Goal: Task Accomplishment & Management: Manage account settings

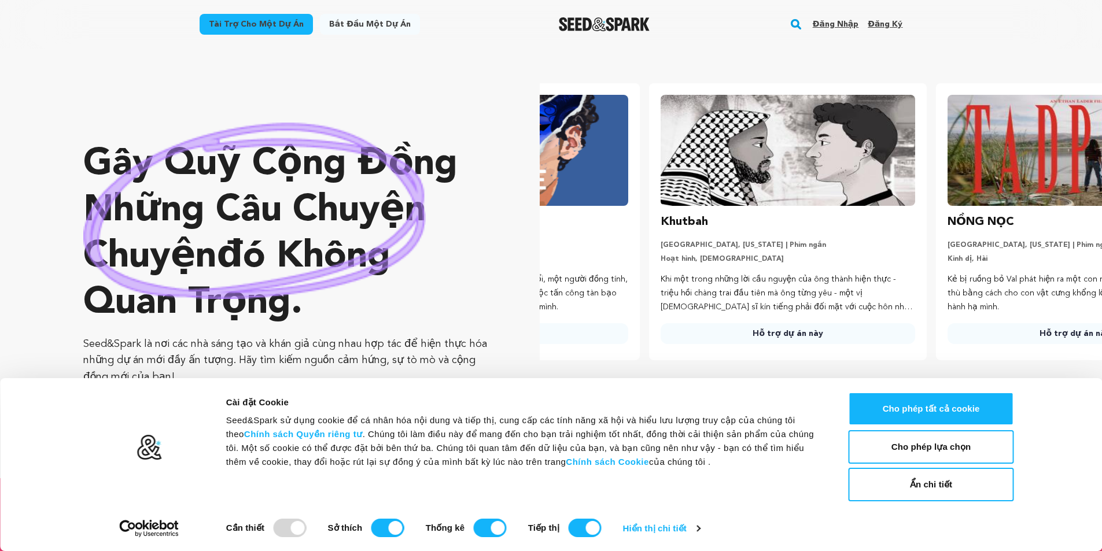
scroll to position [0, 296]
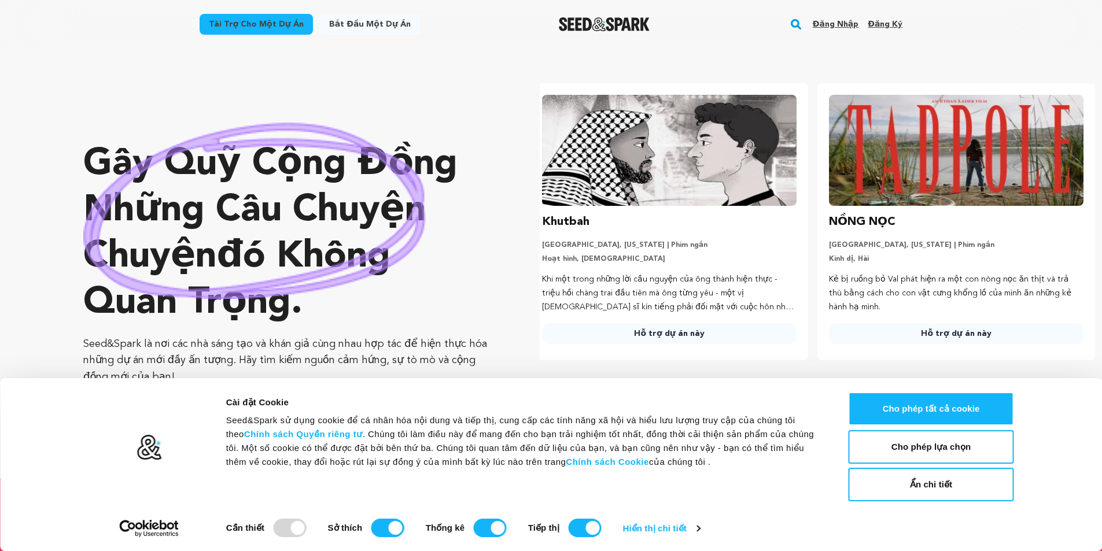
click at [887, 24] on font "Đăng ký" at bounding box center [885, 24] width 35 height 8
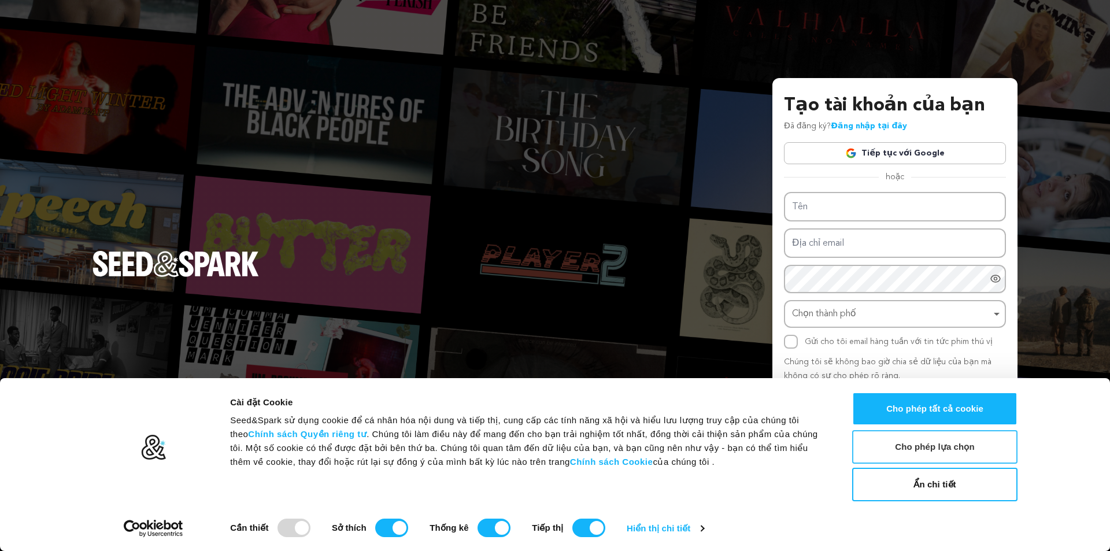
drag, startPoint x: 951, startPoint y: 444, endPoint x: 954, endPoint y: 430, distance: 13.5
click at [952, 442] on font "Cho phép lựa chọn" at bounding box center [934, 447] width 79 height 10
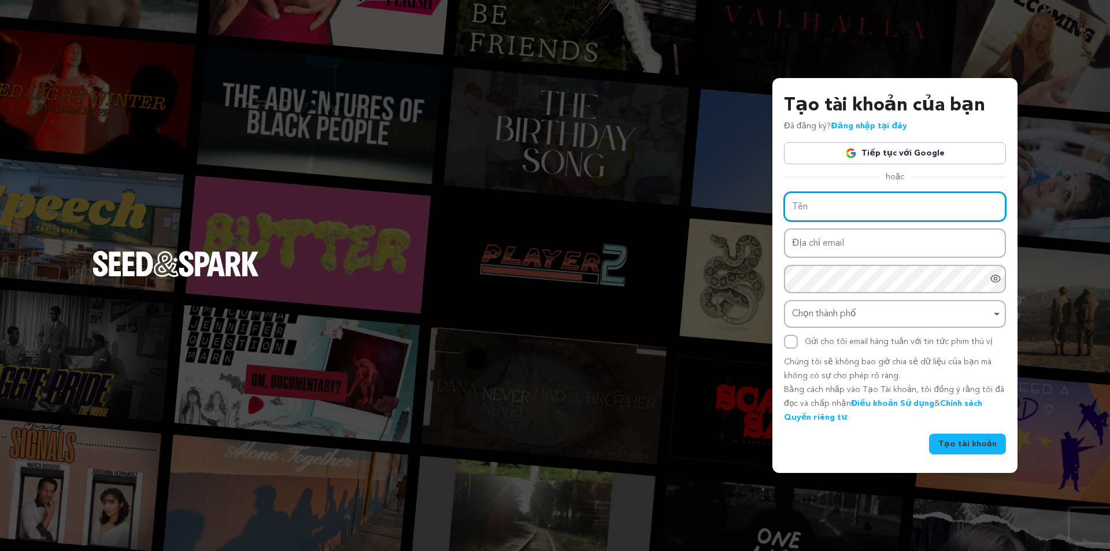
click at [919, 205] on input "Tên" at bounding box center [895, 206] width 222 height 29
type input "Vũ Nguyên JSC"
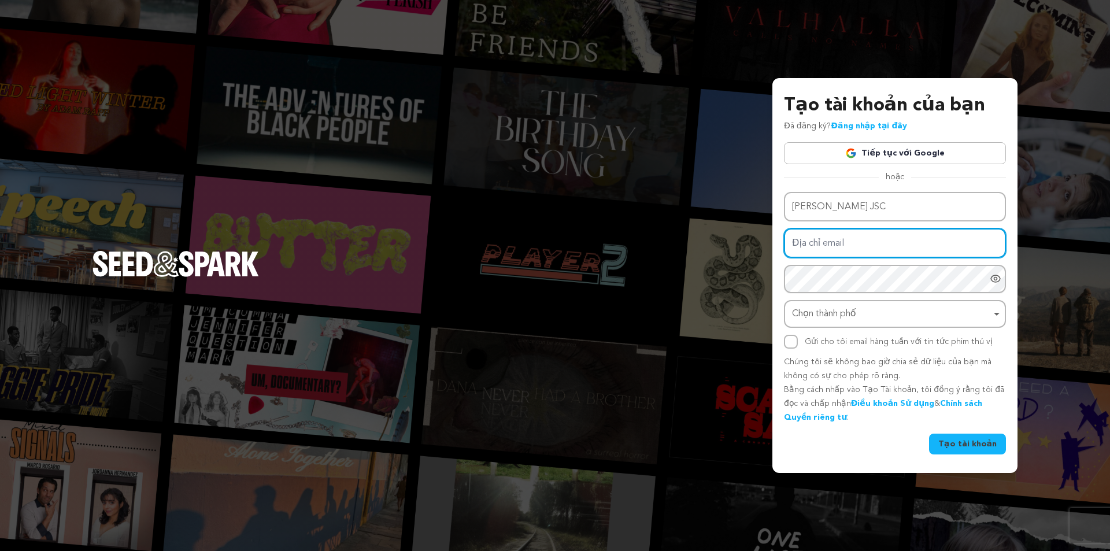
click at [848, 242] on input "Địa chỉ email" at bounding box center [895, 242] width 222 height 29
type input "vunguyenjsc147@gmail.com"
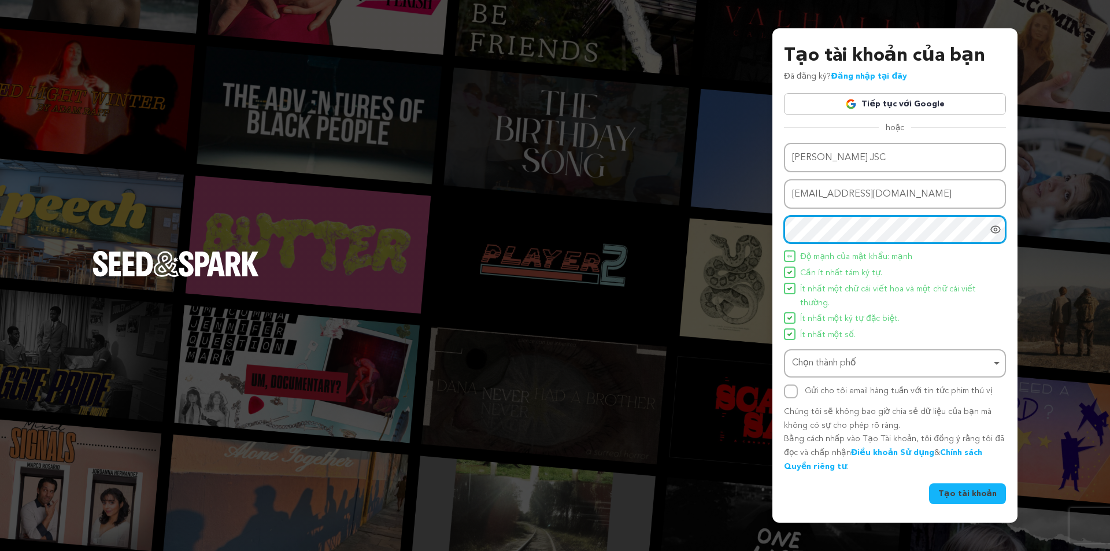
click at [904, 357] on div "Chọn thành phố Remove item" at bounding box center [891, 363] width 199 height 17
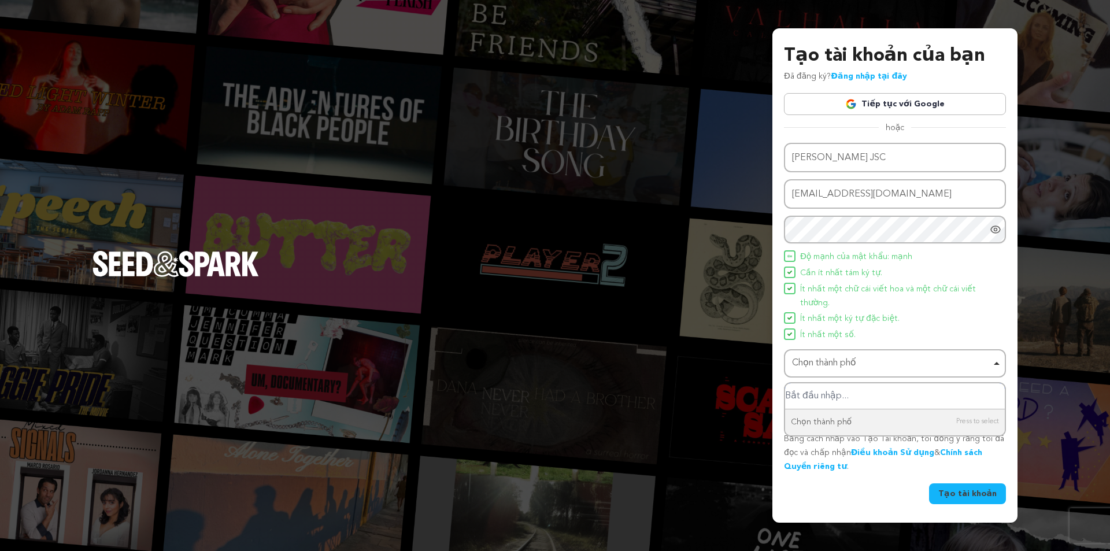
click at [865, 389] on input "Chọn thành phố" at bounding box center [895, 396] width 220 height 26
type input "C"
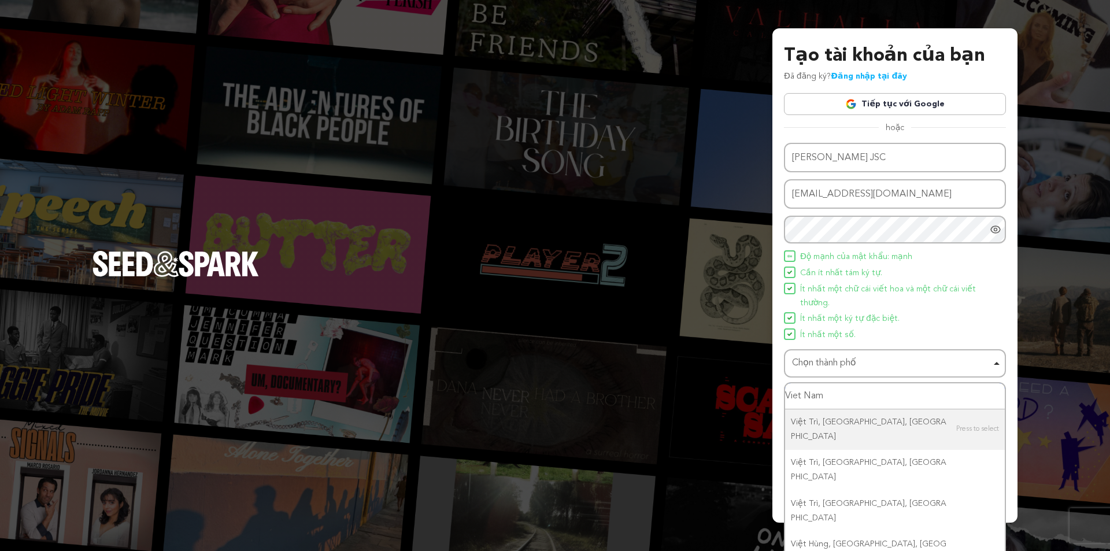
click at [788, 397] on input "Viet Nam" at bounding box center [895, 396] width 220 height 26
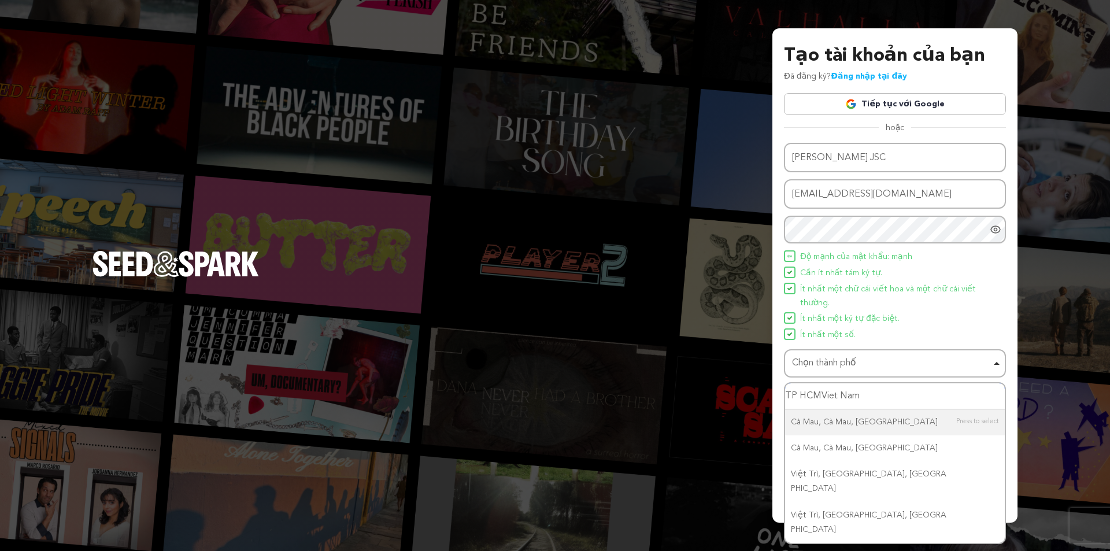
type input "TP HCM Viet Nam"
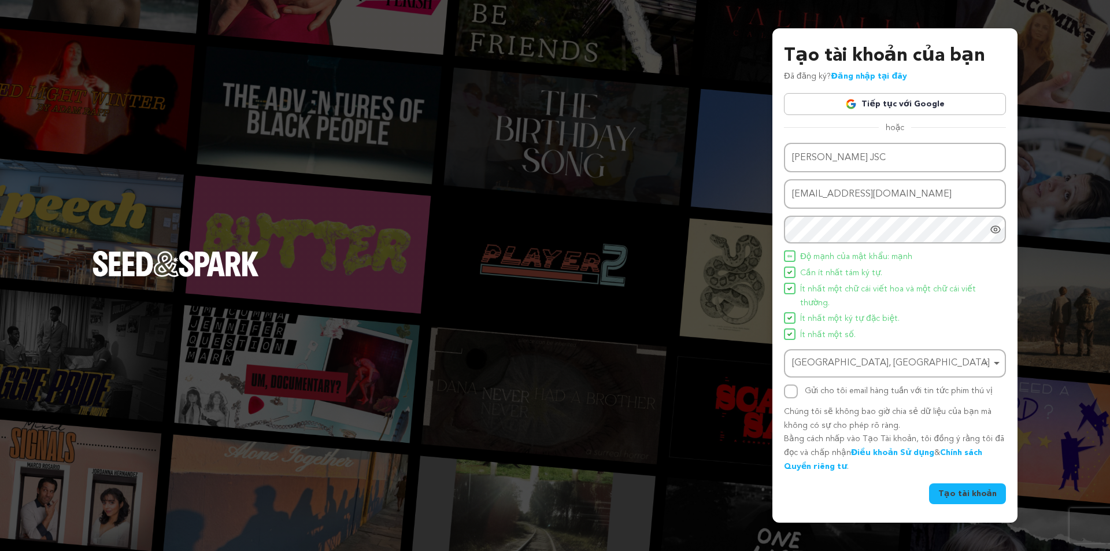
click at [976, 487] on button "Tạo tài khoản" at bounding box center [967, 494] width 77 height 21
click at [980, 492] on font "Tạo tài khoản" at bounding box center [968, 494] width 58 height 8
click at [795, 390] on input "Gửi cho tôi email hàng tuần với tin tức phim thú vị" at bounding box center [791, 392] width 14 height 14
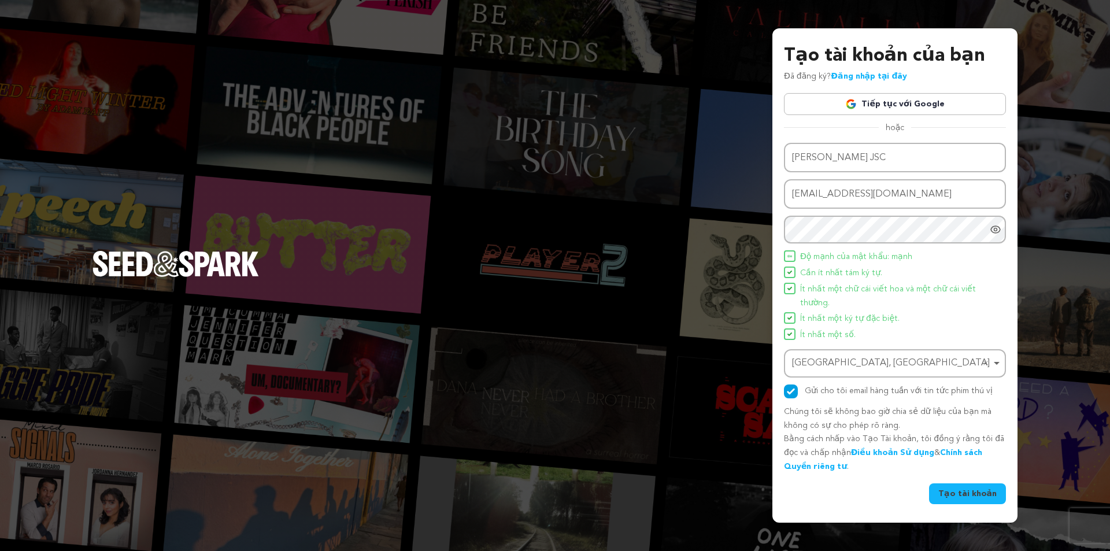
click at [967, 493] on font "Tạo tài khoản" at bounding box center [968, 494] width 58 height 8
click at [790, 390] on input "Gửi cho tôi email hàng tuần với tin tức phim thú vị" at bounding box center [791, 392] width 14 height 14
checkbox input "false"
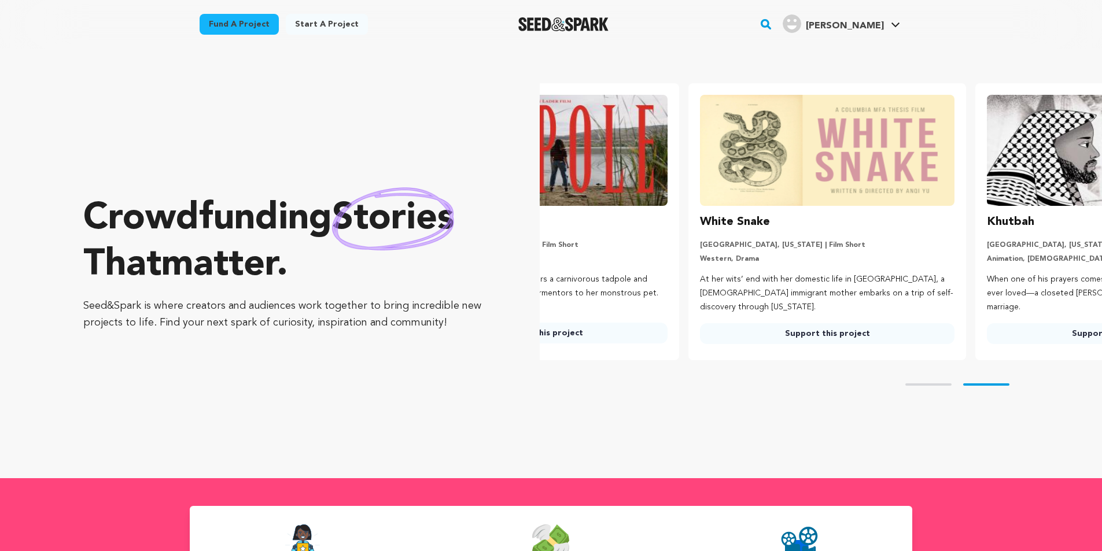
scroll to position [0, 296]
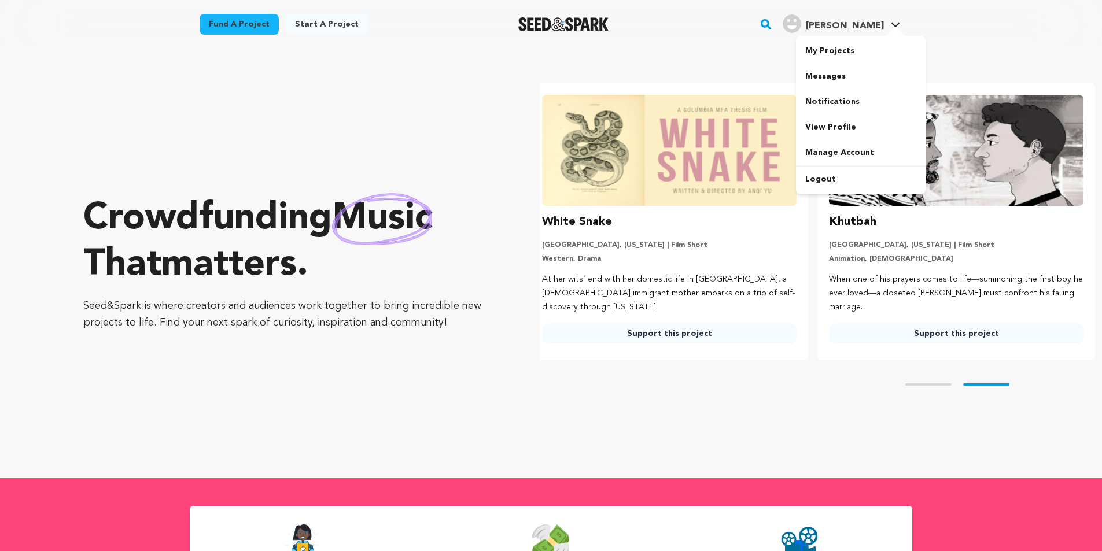
click at [847, 26] on span "Vũ Nguyên J." at bounding box center [845, 25] width 78 height 9
click at [833, 22] on span "Vũ Nguyên J." at bounding box center [845, 25] width 78 height 9
click at [834, 48] on link "My Projects" at bounding box center [861, 50] width 130 height 25
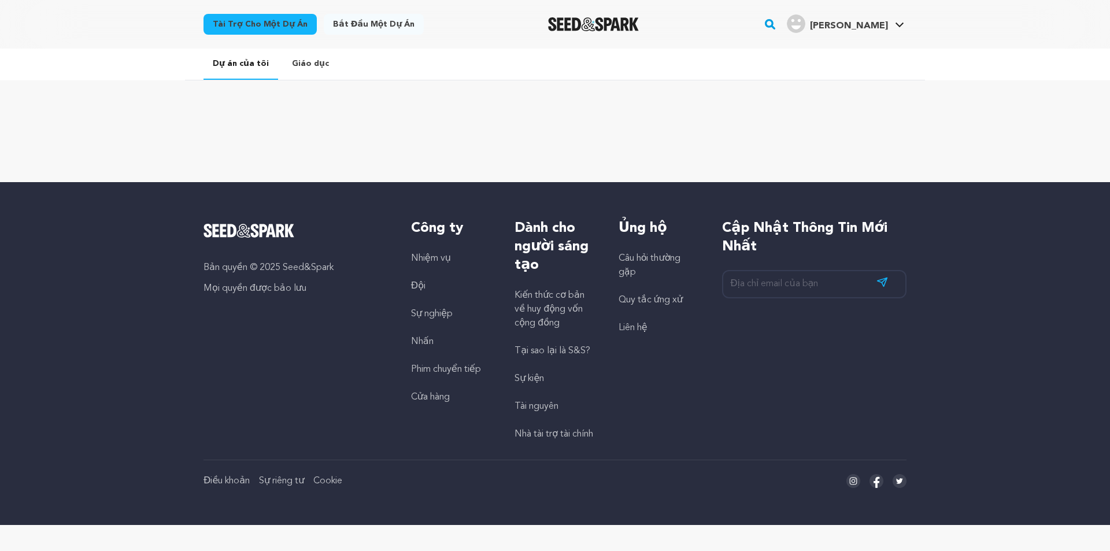
click at [352, 25] on font "Bắt đầu một dự án" at bounding box center [374, 24] width 82 height 8
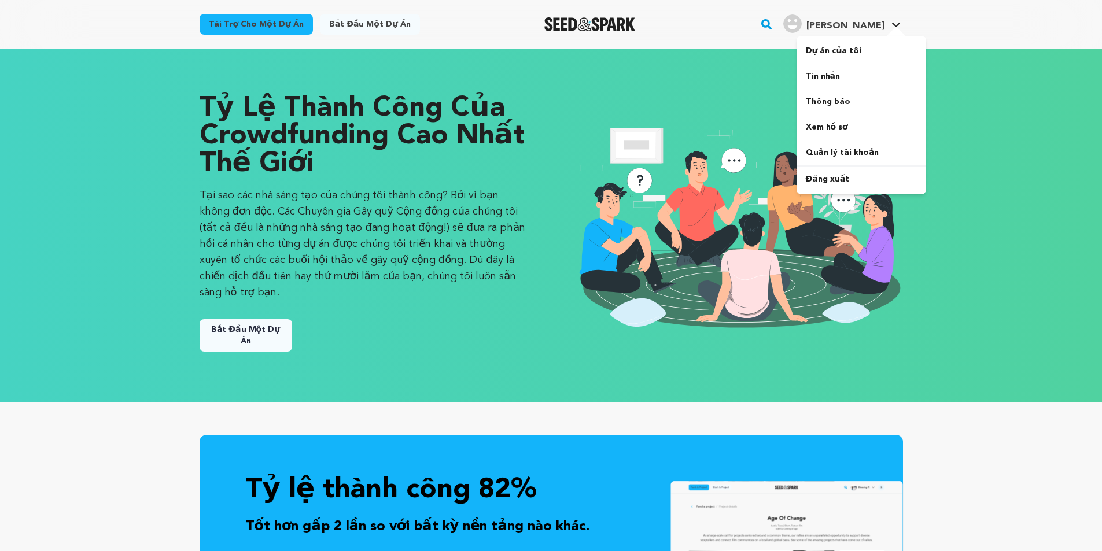
click at [831, 25] on font "[PERSON_NAME]" at bounding box center [845, 25] width 78 height 9
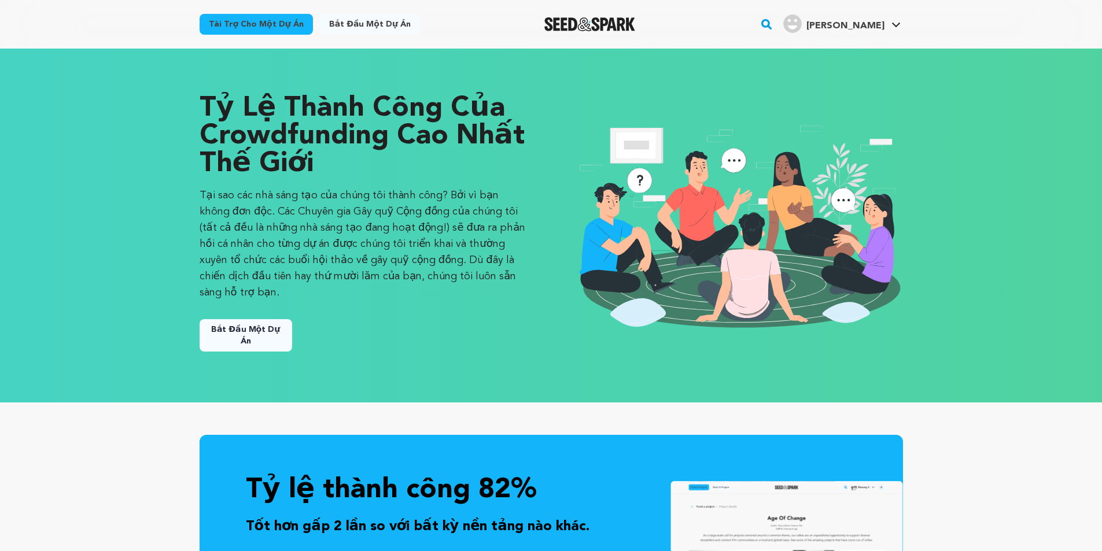
click at [802, 21] on img "Hồ sơ của Vũ Nguyên J." at bounding box center [792, 23] width 19 height 19
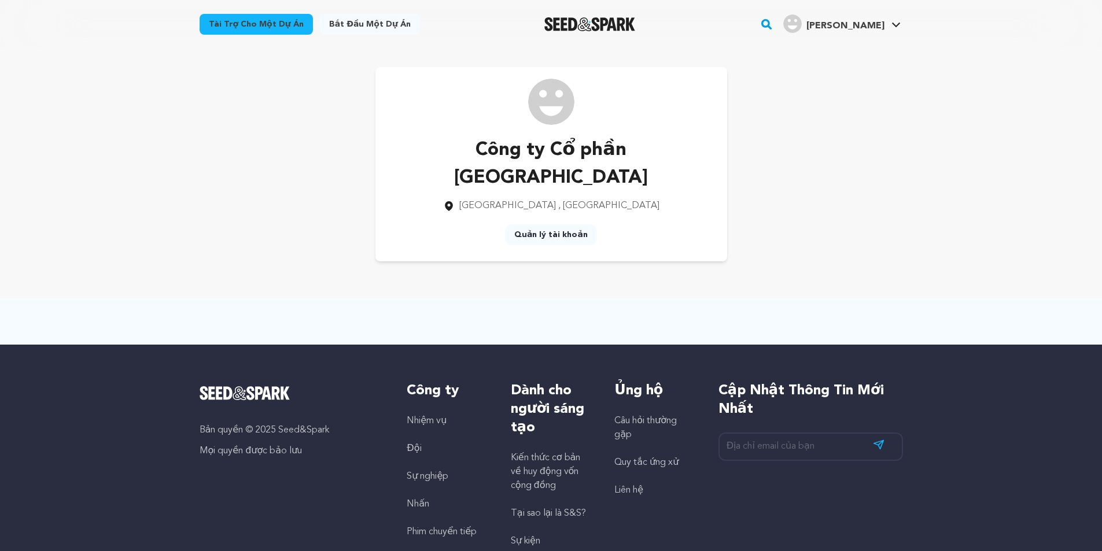
click at [552, 231] on font "Quản lý tài khoản" at bounding box center [550, 235] width 73 height 8
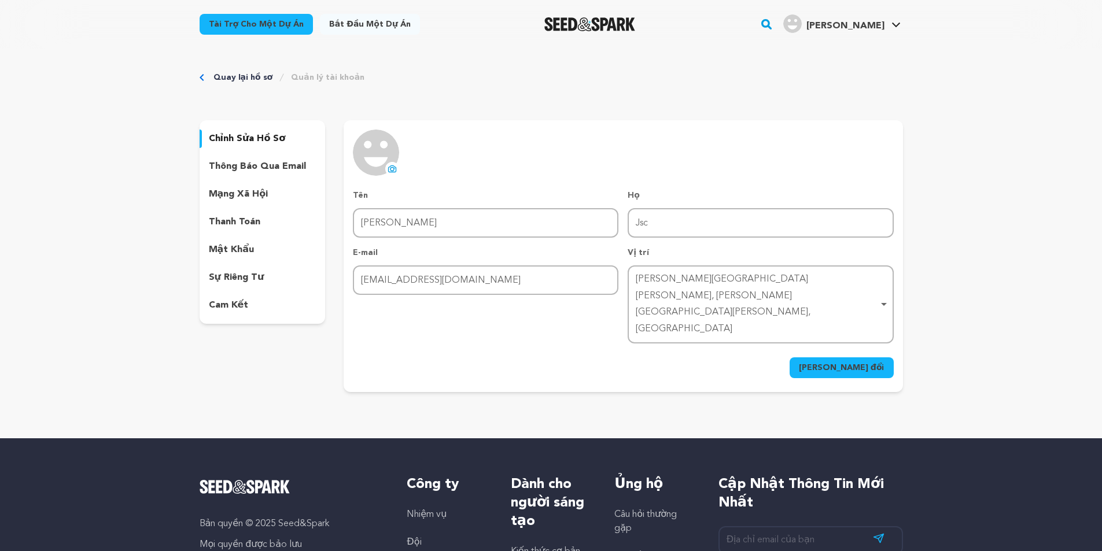
click at [231, 168] on font "thông báo qua email" at bounding box center [257, 166] width 97 height 9
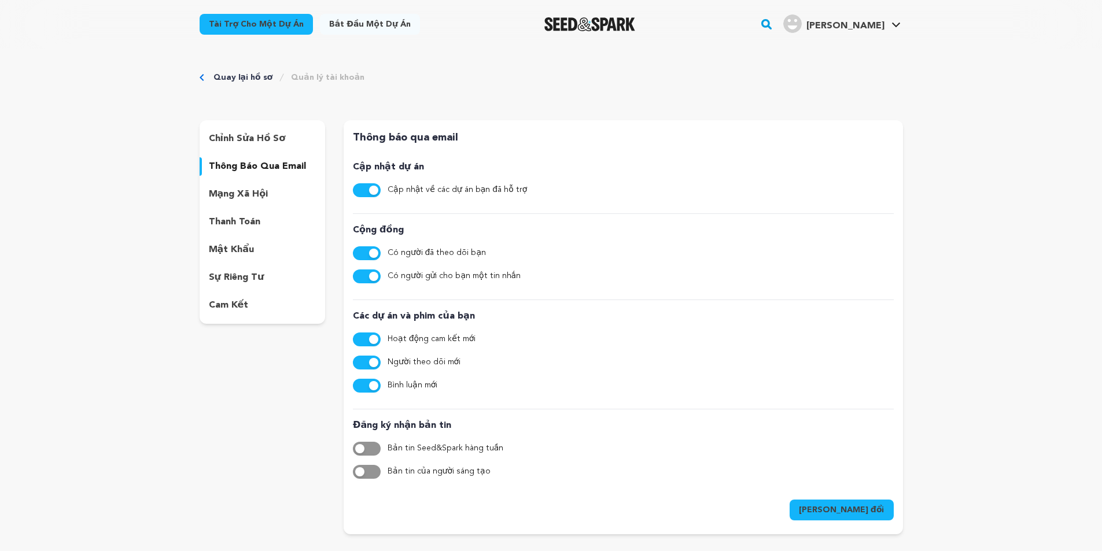
drag, startPoint x: 378, startPoint y: 339, endPoint x: 377, endPoint y: 356, distance: 16.8
click at [378, 346] on div "Hoạt động cam kết mới" at bounding box center [623, 340] width 540 height 14
click at [372, 362] on span "button" at bounding box center [373, 362] width 9 height 9
click at [372, 381] on span "button" at bounding box center [373, 385] width 9 height 9
click at [371, 342] on span "button" at bounding box center [373, 339] width 9 height 9
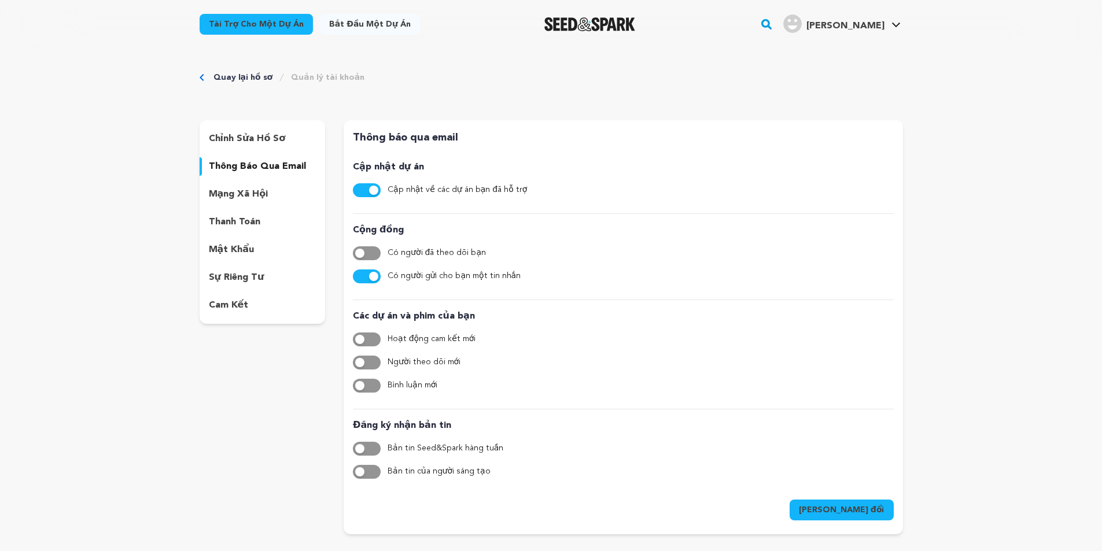
click at [373, 276] on span "button" at bounding box center [373, 276] width 9 height 9
click at [376, 190] on span "button" at bounding box center [373, 190] width 9 height 9
click at [865, 512] on font "Lưu thay đổi" at bounding box center [842, 510] width 86 height 8
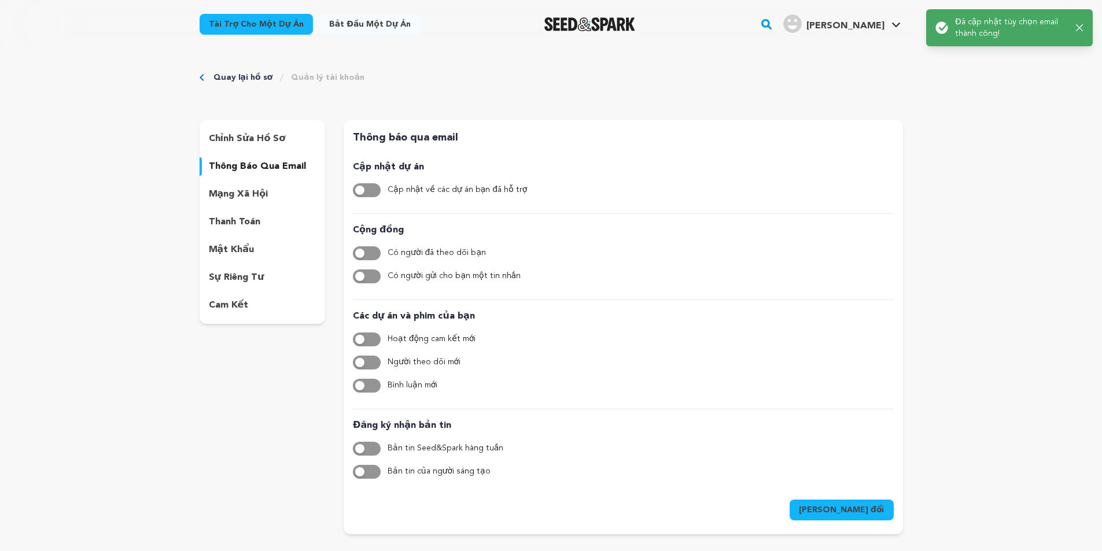
click at [251, 196] on font "mạng xã hội" at bounding box center [239, 194] width 60 height 9
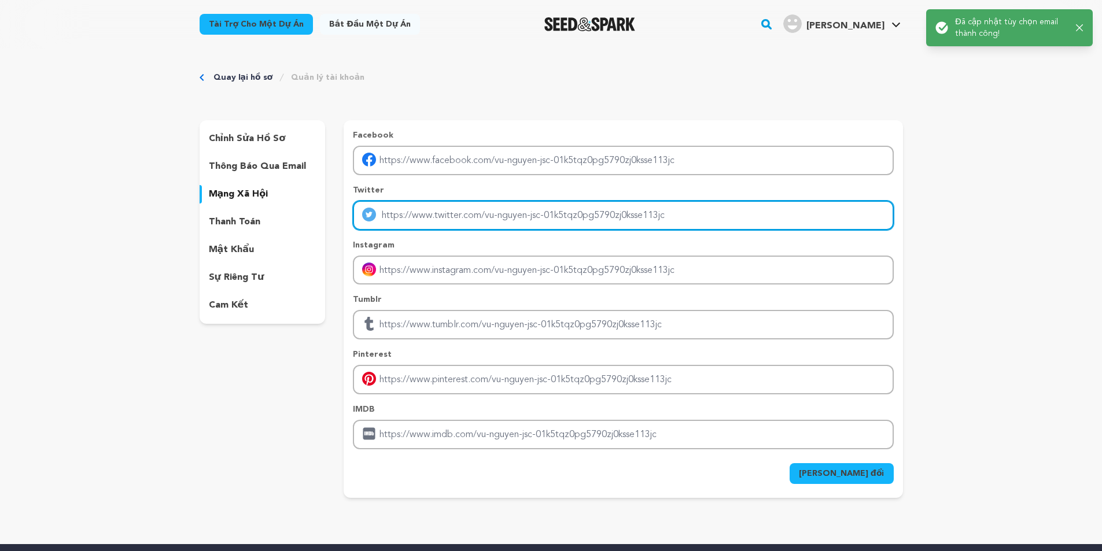
click at [574, 221] on input "Nhập liên kết hồ sơ Twitter" at bounding box center [623, 215] width 540 height 29
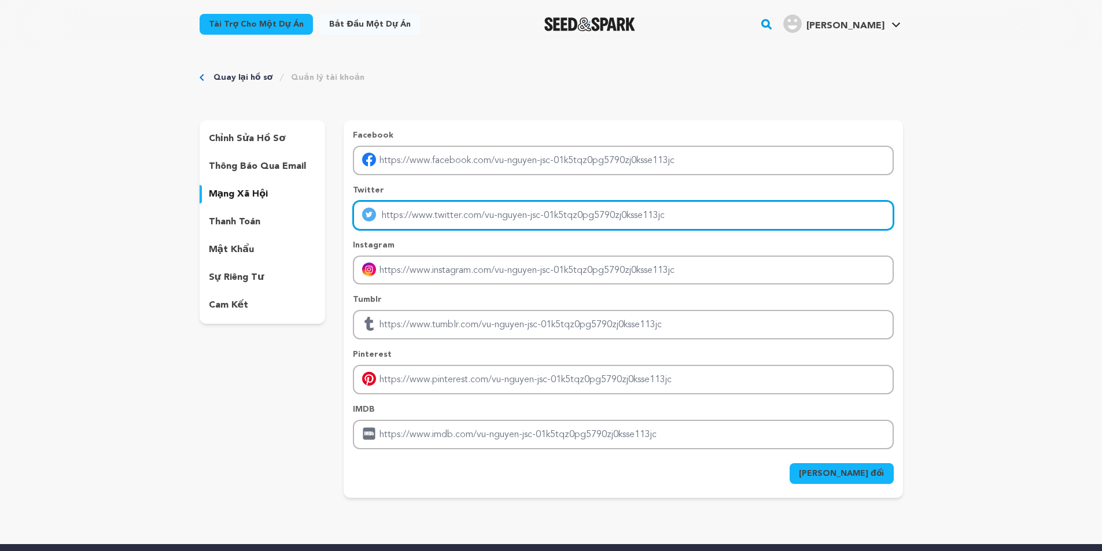
click at [455, 214] on input "Nhập liên kết hồ sơ Twitter" at bounding box center [623, 215] width 540 height 29
paste input "https://x.com/vunguyenjsc"
type input "https://x.com/vunguyenjsc"
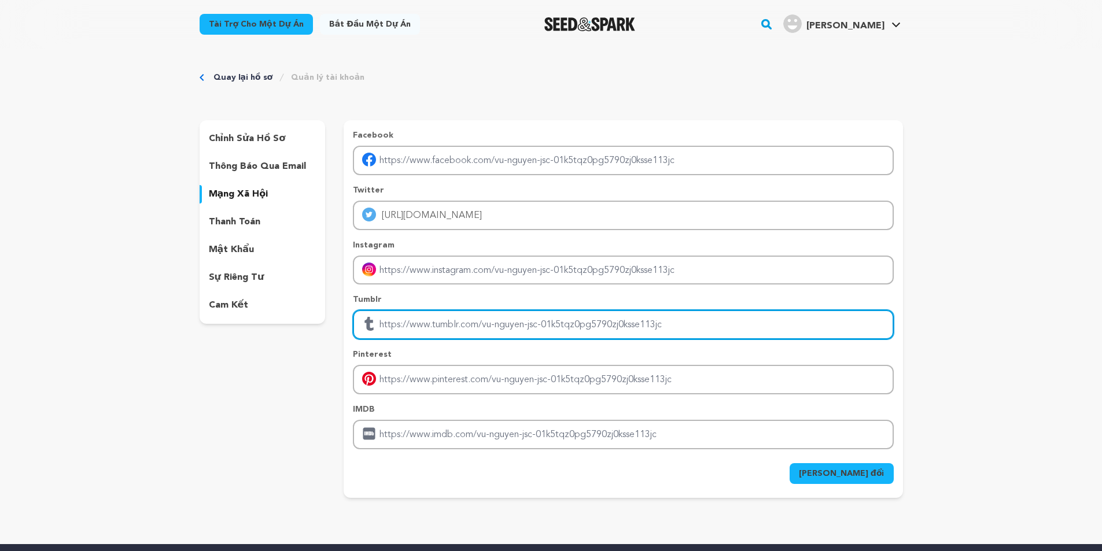
click at [406, 319] on input "Nhập liên kết hồ sơ tubmlr" at bounding box center [623, 324] width 540 height 29
click at [541, 330] on input "Nhập liên kết hồ sơ tubmlr" at bounding box center [623, 324] width 540 height 29
type input "https://www.tumblr.com/vunguyenjsc"
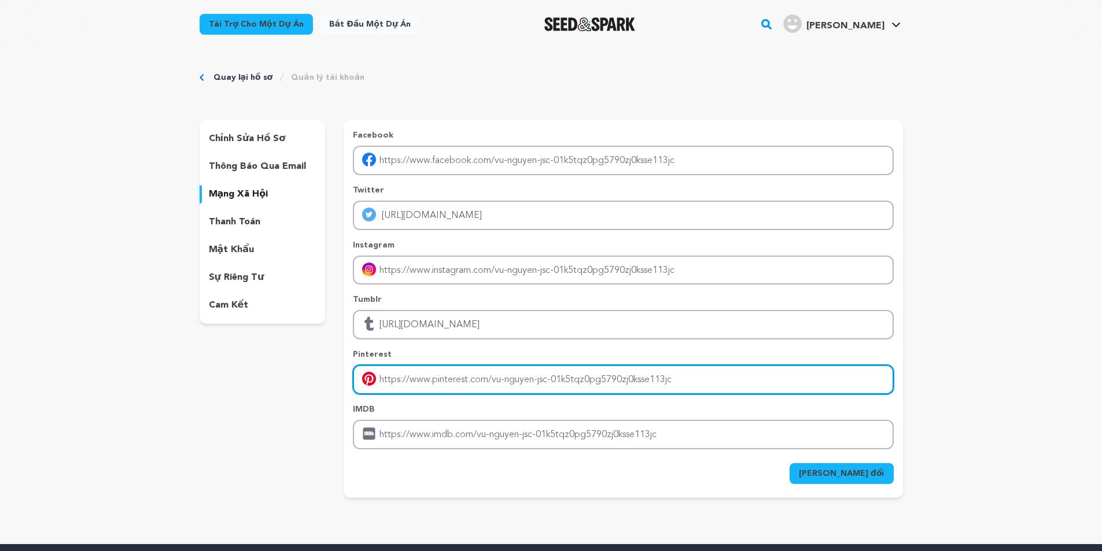
click at [510, 389] on input "Nhập liên kết hồ sơ Pinterest" at bounding box center [623, 379] width 540 height 29
click at [505, 383] on input "Nhập liên kết hồ sơ Pinterest" at bounding box center [623, 379] width 540 height 29
paste input "https://www.pinterest.com/vunguyenjsc/"
type input "https://www.pinterest.com/vunguyenjsc/"
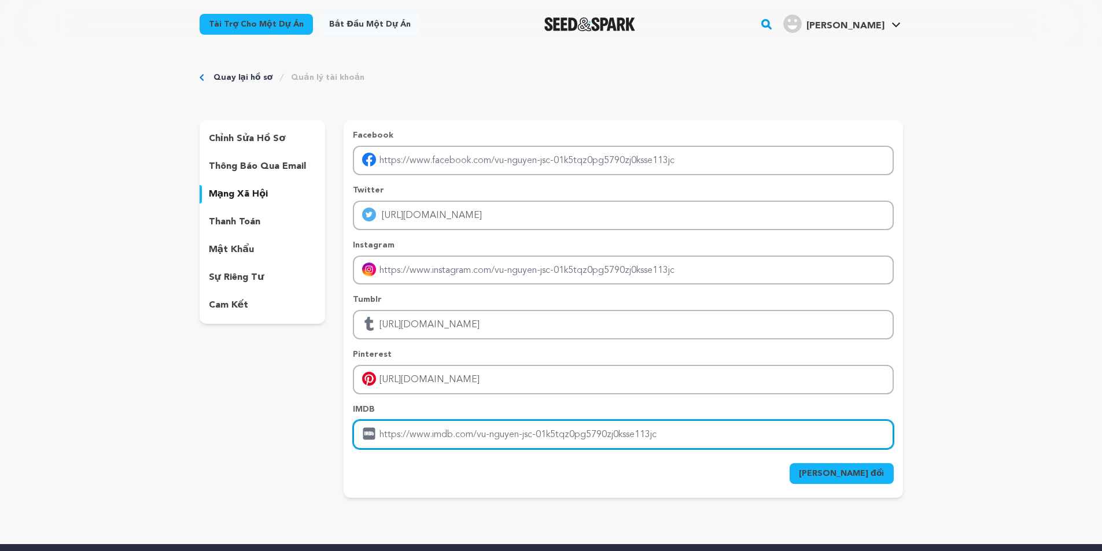
click at [539, 435] on input "Nhập liên kết hồ sơ IMDB" at bounding box center [623, 434] width 540 height 29
drag, startPoint x: 453, startPoint y: 434, endPoint x: 433, endPoint y: 433, distance: 20.9
click at [433, 433] on input "Nhập liên kết hồ sơ IMDB" at bounding box center [623, 434] width 540 height 29
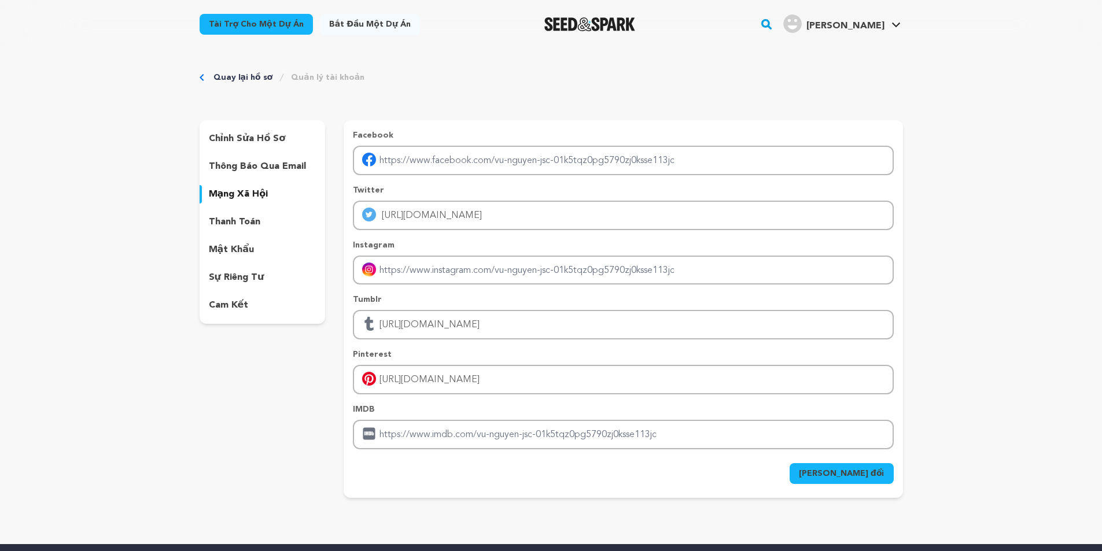
click at [517, 479] on div "Lưu thay đổi" at bounding box center [623, 473] width 540 height 21
click at [858, 479] on button "Lưu thay đổi" at bounding box center [841, 473] width 104 height 21
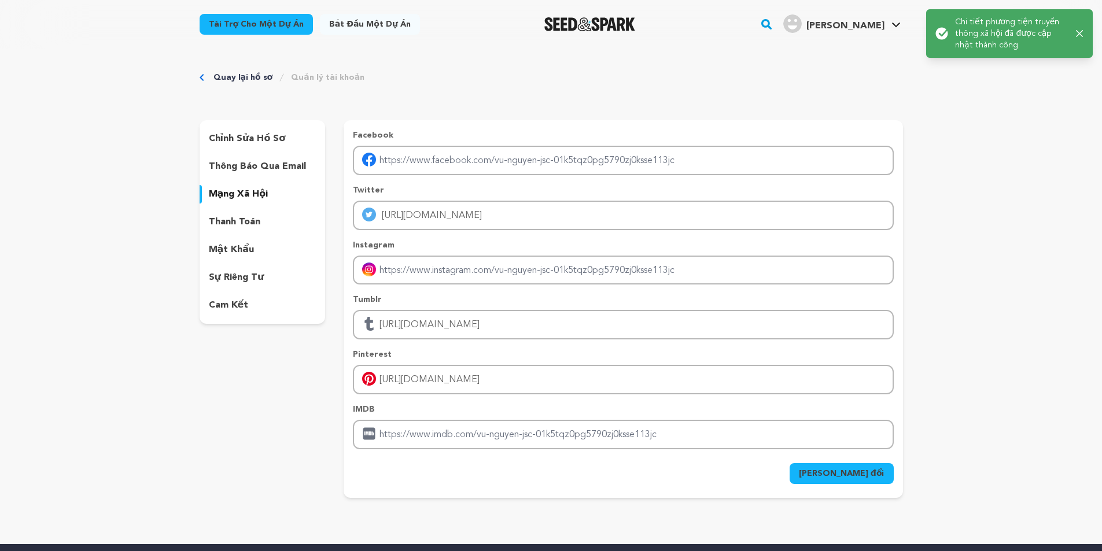
click at [868, 482] on button "Lưu thay đổi" at bounding box center [841, 473] width 104 height 21
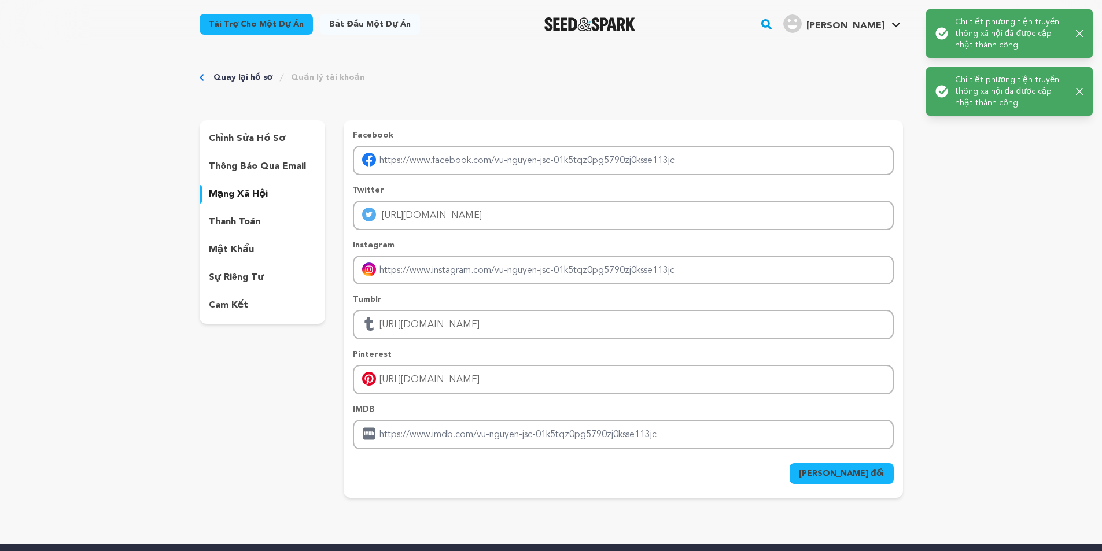
drag, startPoint x: 260, startPoint y: 276, endPoint x: 264, endPoint y: 287, distance: 11.5
click at [260, 280] on font "sự riêng tư" at bounding box center [237, 277] width 56 height 9
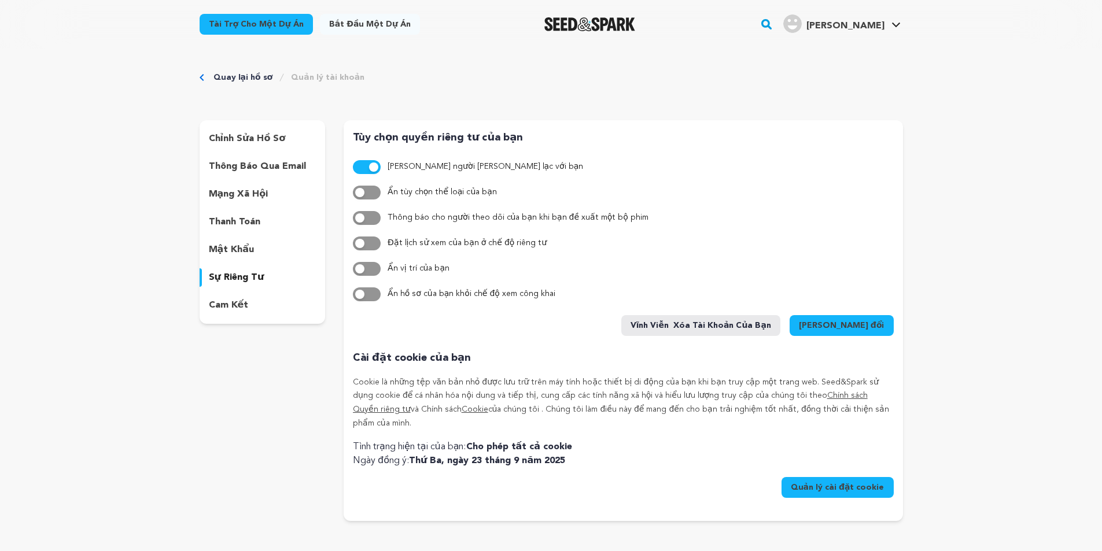
click at [253, 138] on font "chỉnh sửa hồ sơ" at bounding box center [247, 138] width 77 height 9
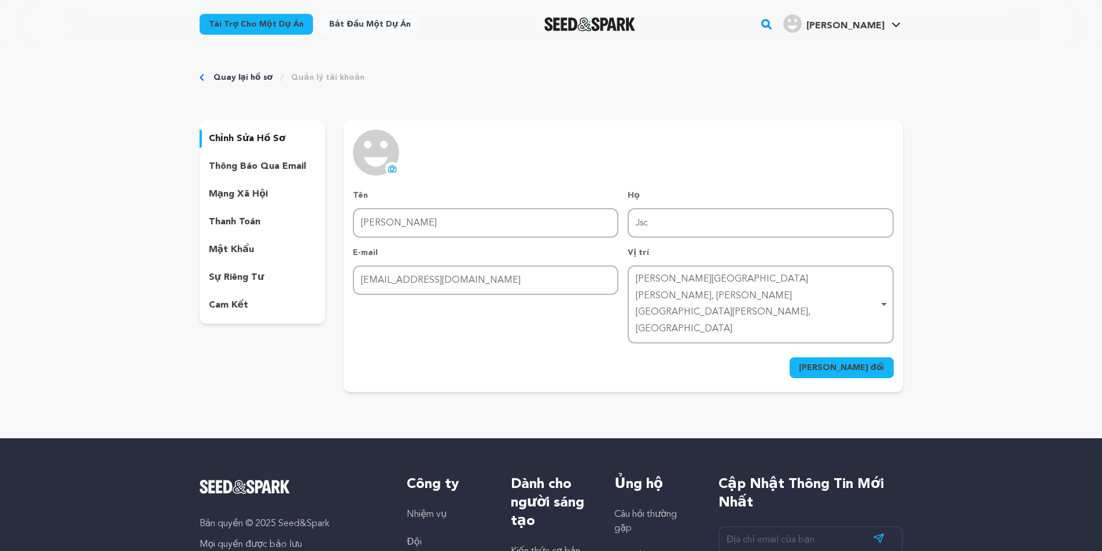
click at [673, 280] on font "Thành phố Hồ Chí Minh, Thành phố Hồ Chí Minh, Việt Nam" at bounding box center [723, 304] width 175 height 59
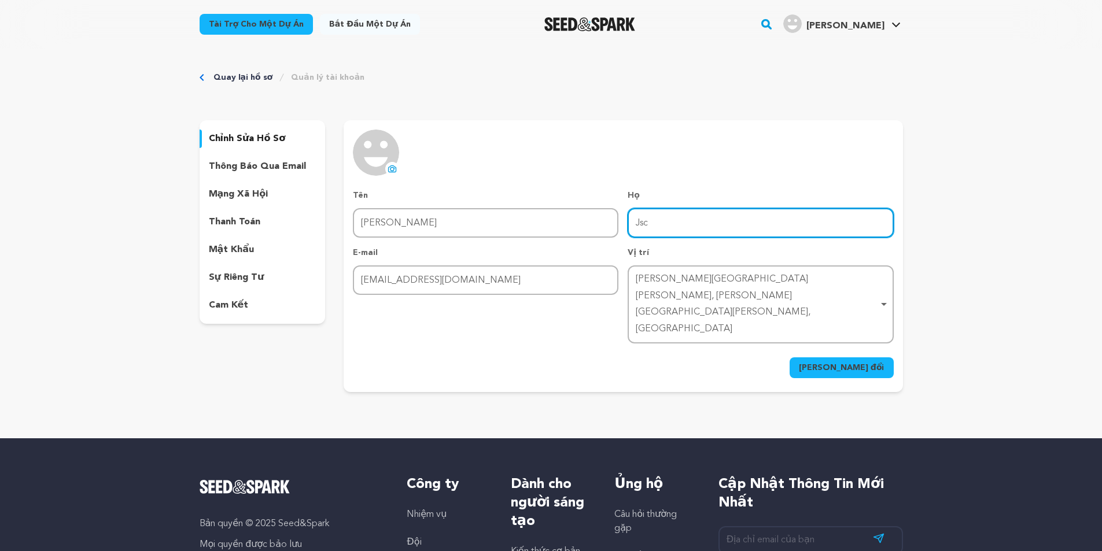
drag, startPoint x: 734, startPoint y: 220, endPoint x: 932, endPoint y: 248, distance: 200.3
click at [735, 220] on input "Jsc" at bounding box center [760, 222] width 265 height 29
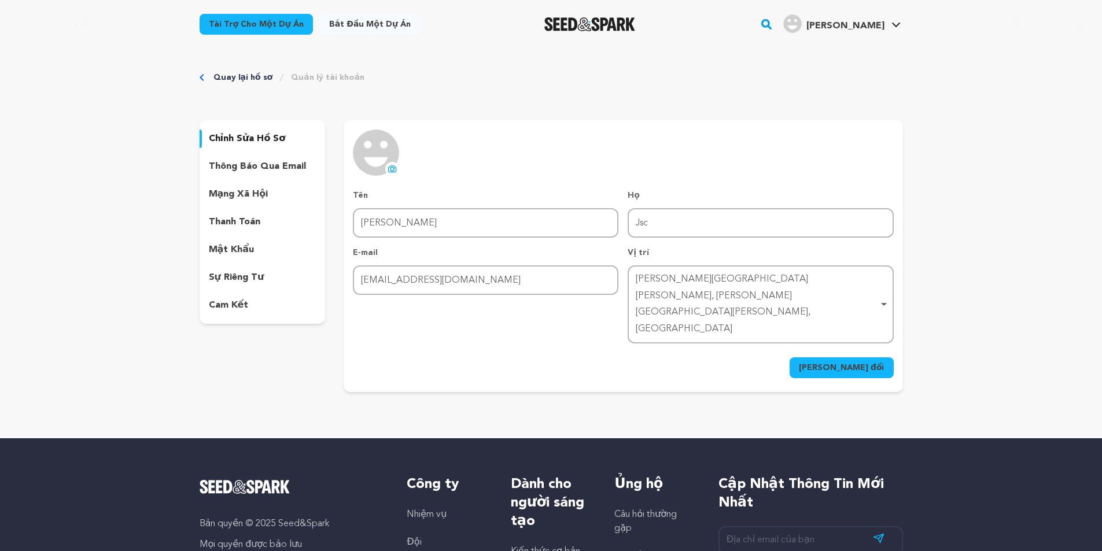
click at [994, 256] on div "Quay lại hồ sơ Quản lý tài khoản chỉnh sửa hồ sơ thông báo qua email mạng xã hộ…" at bounding box center [551, 234] width 1102 height 371
click at [392, 171] on icon at bounding box center [392, 169] width 5 height 3
click at [876, 362] on span "Lưu thay đổi" at bounding box center [842, 368] width 86 height 12
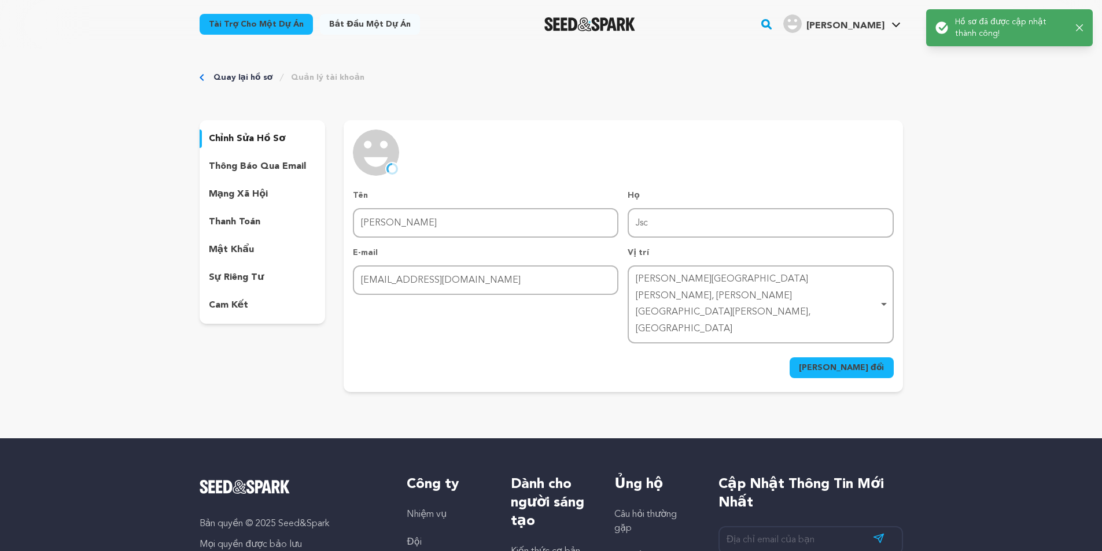
click at [855, 54] on div "Quay lại hồ sơ Quản lý tài khoản chỉnh sửa hồ sơ thông báo qua email mạng xã hộ…" at bounding box center [551, 234] width 740 height 371
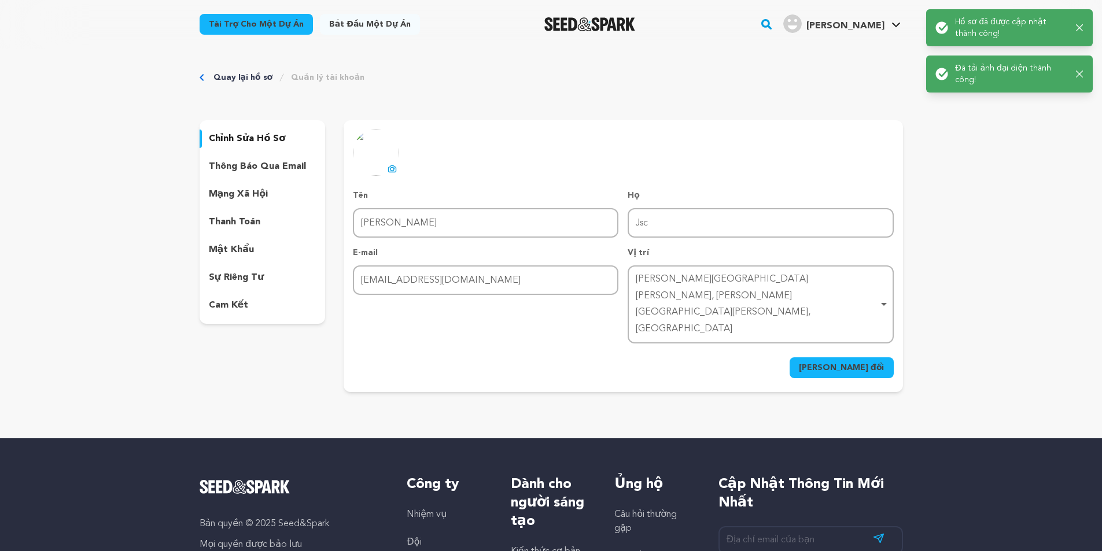
click at [802, 22] on img "Hồ sơ của Vũ Nguyên J." at bounding box center [792, 23] width 19 height 19
click at [826, 28] on font "[PERSON_NAME]" at bounding box center [845, 25] width 78 height 9
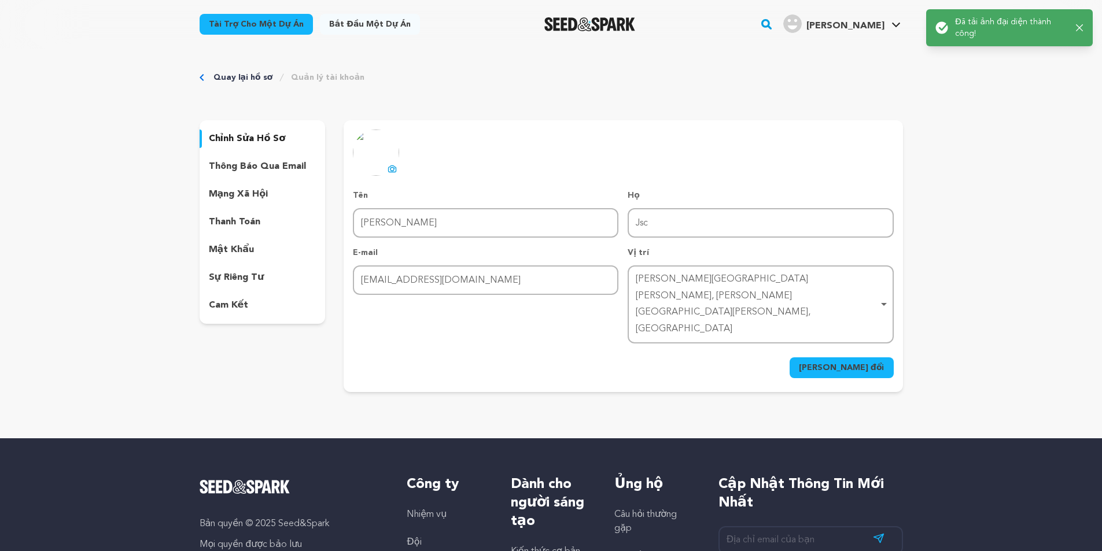
click at [829, 23] on font "[PERSON_NAME]" at bounding box center [845, 25] width 78 height 9
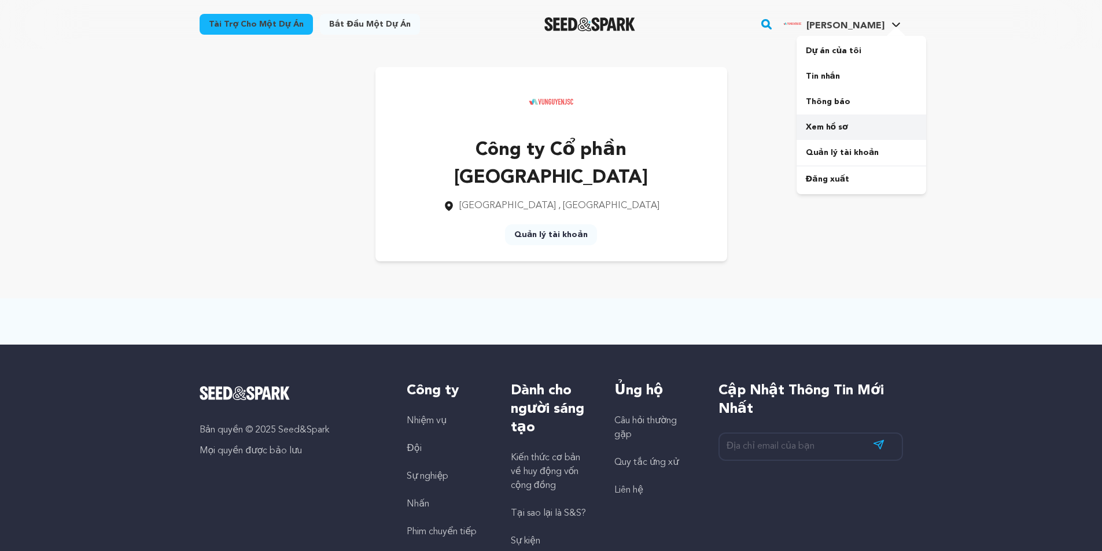
click at [844, 130] on font "Xem hồ sơ" at bounding box center [827, 127] width 42 height 8
drag, startPoint x: 431, startPoint y: 157, endPoint x: 763, endPoint y: 163, distance: 332.0
click at [763, 163] on div "Công ty Cổ phần [GEOGRAPHIC_DATA] [GEOGRAPHIC_DATA] , [GEOGRAPHIC_DATA] Quản lý…" at bounding box center [551, 164] width 703 height 194
